Goal: Obtain resource: Download file/media

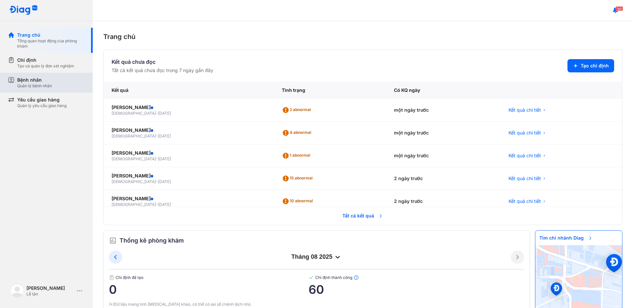
click at [48, 84] on div "Quản lý bệnh nhân" at bounding box center [34, 85] width 35 height 5
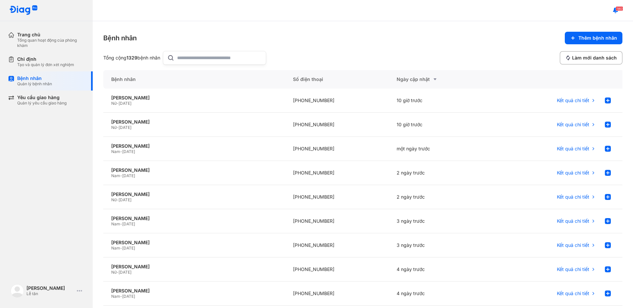
click at [199, 53] on input "text" at bounding box center [219, 57] width 85 height 13
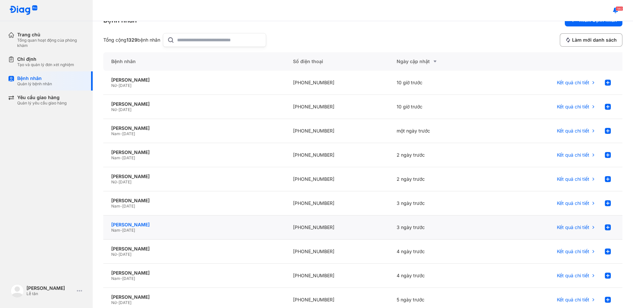
scroll to position [33, 0]
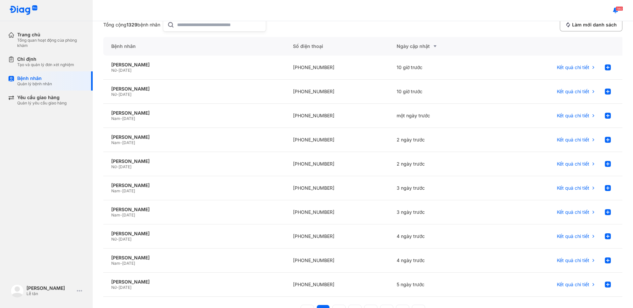
click at [40, 125] on div "Trang chủ Tổng quan hoạt động của phòng khám Chỉ định Tạo và quản lý đơn xét ng…" at bounding box center [46, 154] width 93 height 308
click at [163, 88] on div "ĐẶNG THỊ THÌN" at bounding box center [194, 89] width 166 height 6
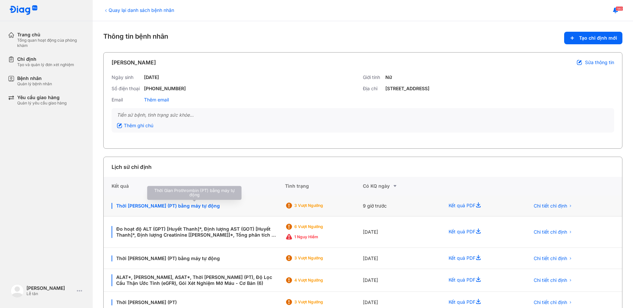
click at [224, 207] on div "Thời Gian Prothrombin (PT) bằng máy tự động" at bounding box center [194, 206] width 165 height 6
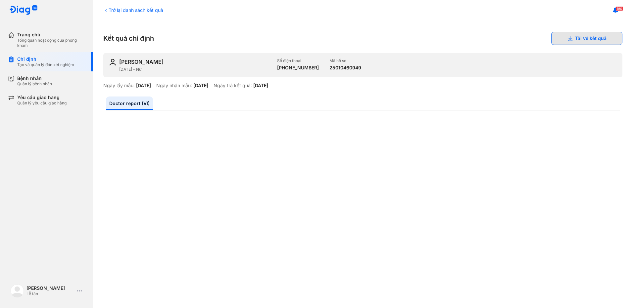
click at [579, 39] on button "Tải về kết quả" at bounding box center [586, 38] width 71 height 13
click at [61, 78] on div "Bệnh nhân Quản lý bệnh nhân" at bounding box center [51, 80] width 68 height 11
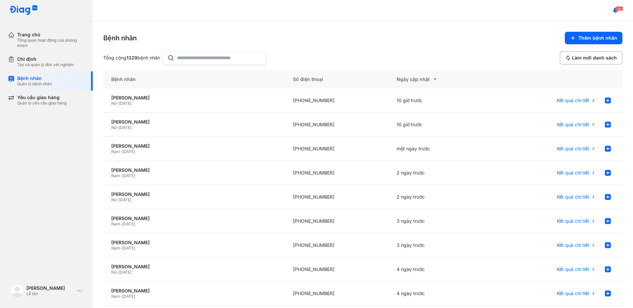
click at [222, 58] on input "text" at bounding box center [219, 57] width 85 height 13
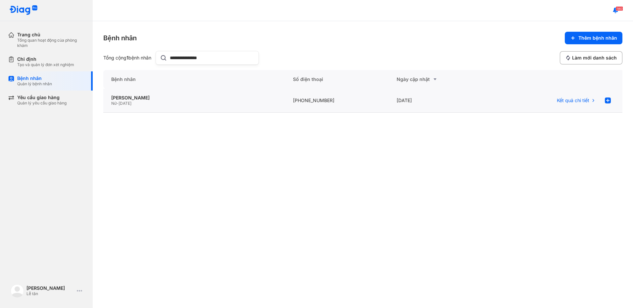
type input "**********"
click at [285, 95] on div "NGUYỄN THỊ PHÁT Nữ - 01/01/1949" at bounding box center [337, 101] width 104 height 24
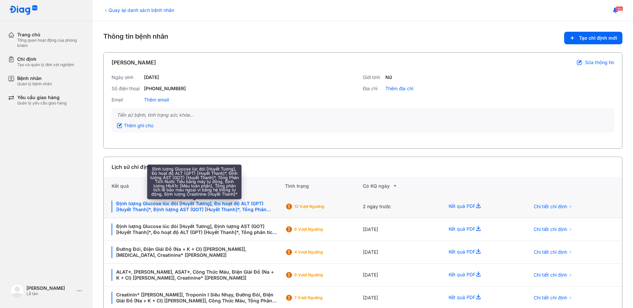
click at [245, 209] on div "Định lượng Glucose lúc đói [Huyết Tương], Đo hoạt độ ALT (GPT) [Huyết Thanh]*, …" at bounding box center [194, 207] width 165 height 12
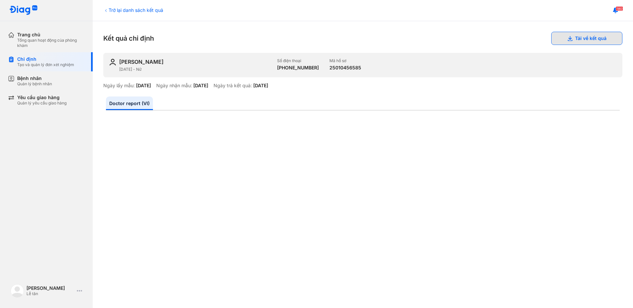
click at [557, 37] on button "Tải về kết quả" at bounding box center [586, 38] width 71 height 13
